Goal: Navigation & Orientation: Find specific page/section

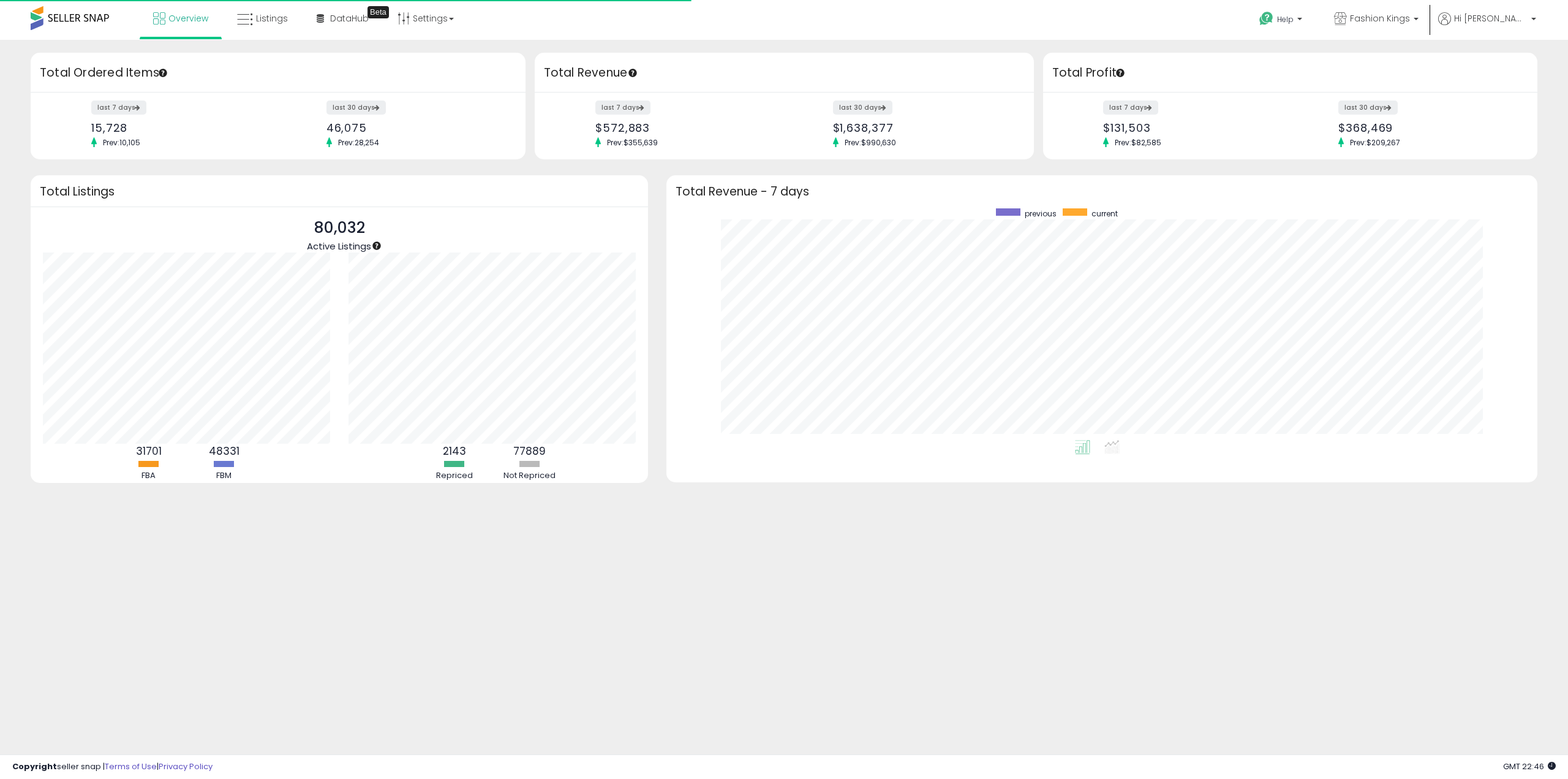
scroll to position [232, 847]
click at [204, 14] on span "Overview" at bounding box center [188, 18] width 40 height 12
click at [203, 17] on span "Overview" at bounding box center [188, 18] width 40 height 12
